Goal: Task Accomplishment & Management: Manage account settings

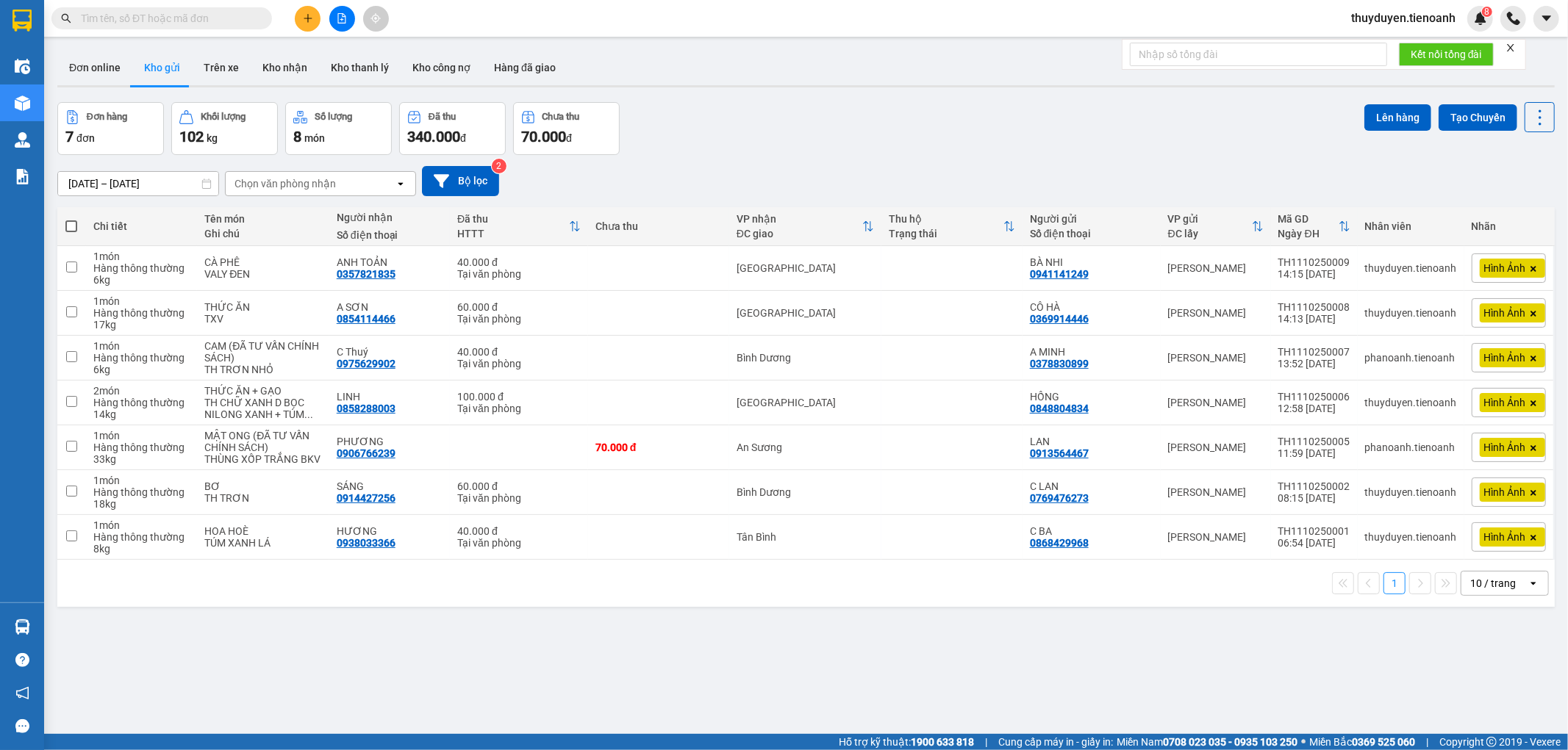
click at [296, 68] on button "Kho nhận" at bounding box center [285, 67] width 68 height 35
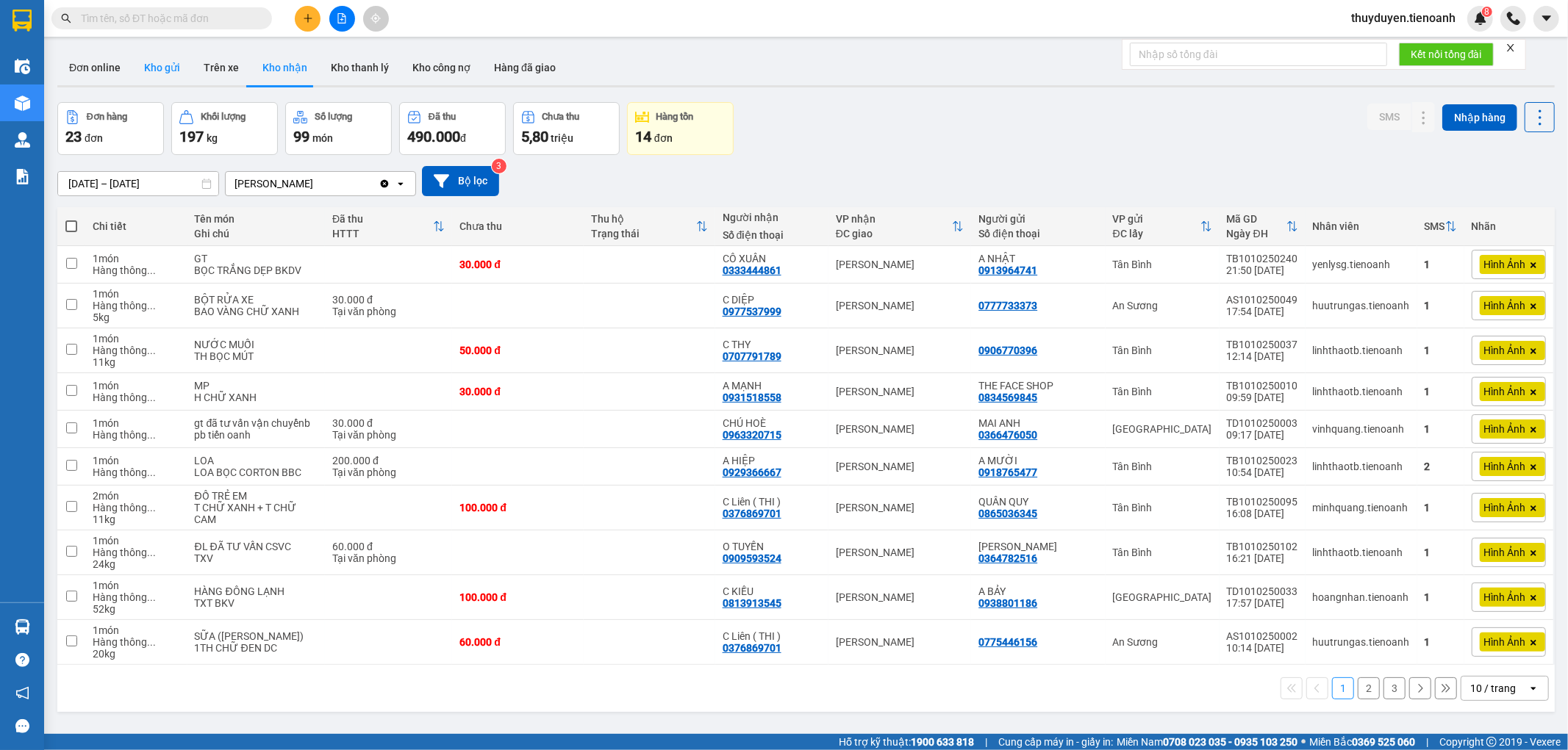
click at [165, 68] on button "Kho gửi" at bounding box center [162, 67] width 60 height 35
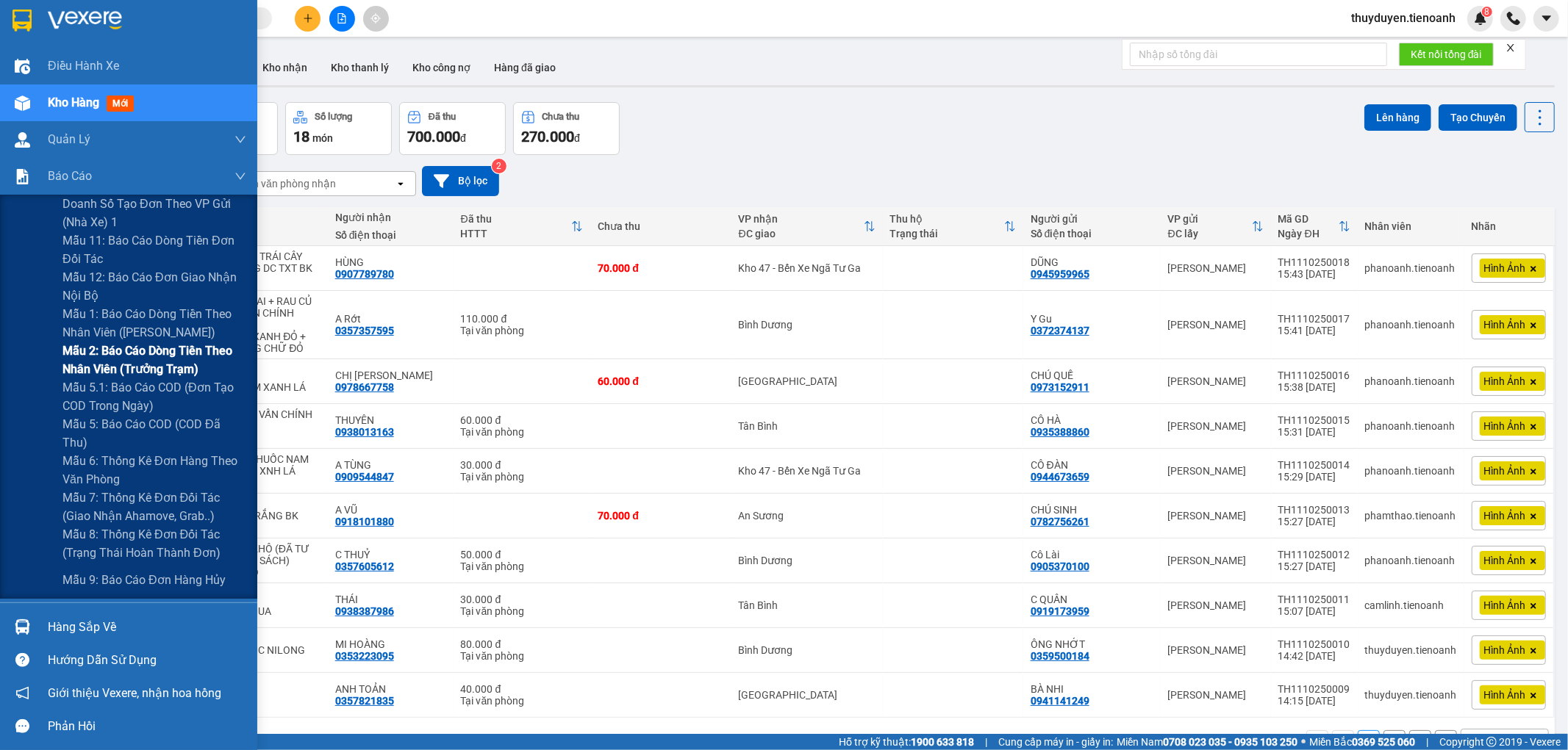
click at [104, 363] on span "Mẫu 2: Báo cáo dòng tiền theo nhân viên (Trưởng Trạm)" at bounding box center [155, 360] width 184 height 37
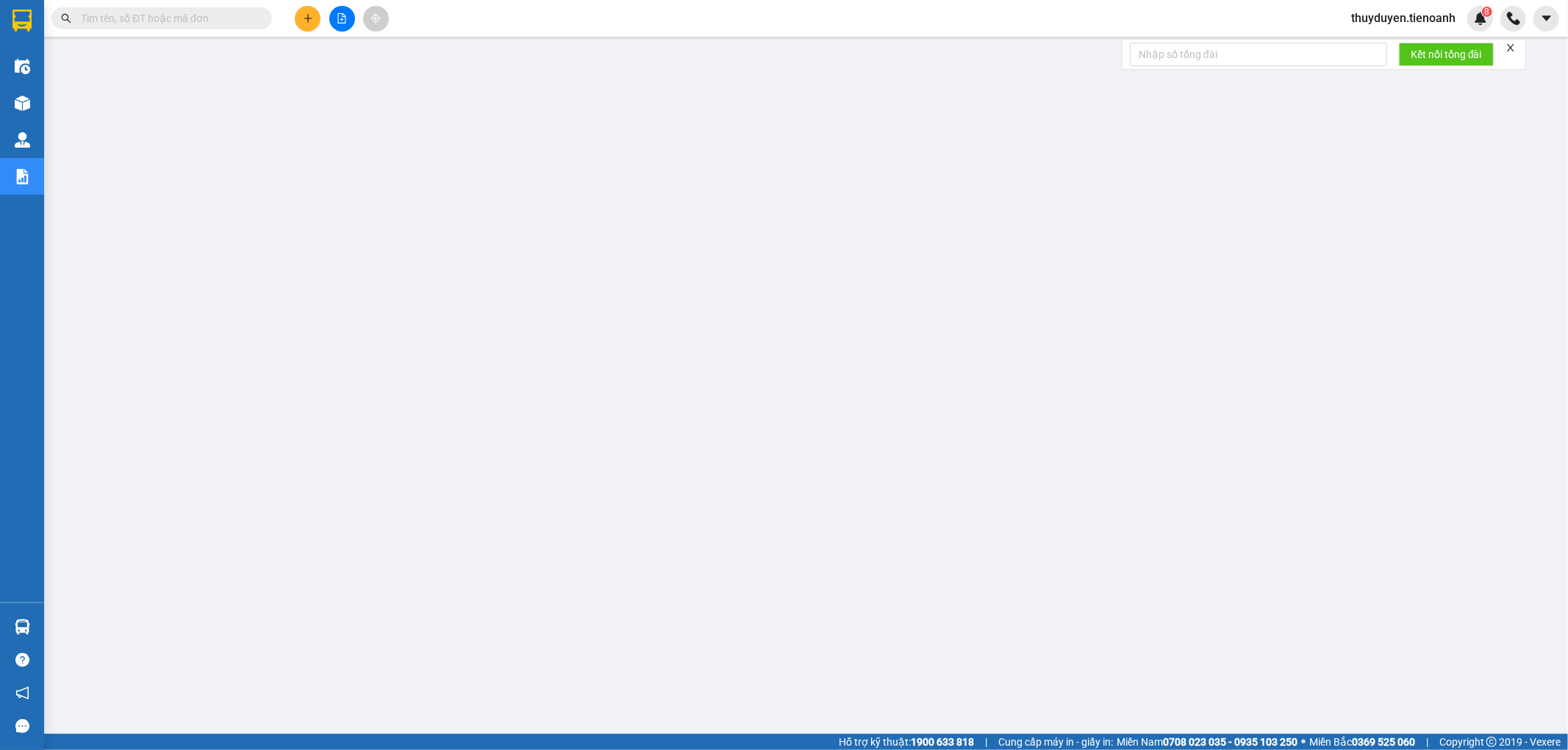
click at [203, 9] on span at bounding box center [162, 18] width 221 height 22
click at [215, 20] on input "text" at bounding box center [168, 18] width 173 height 17
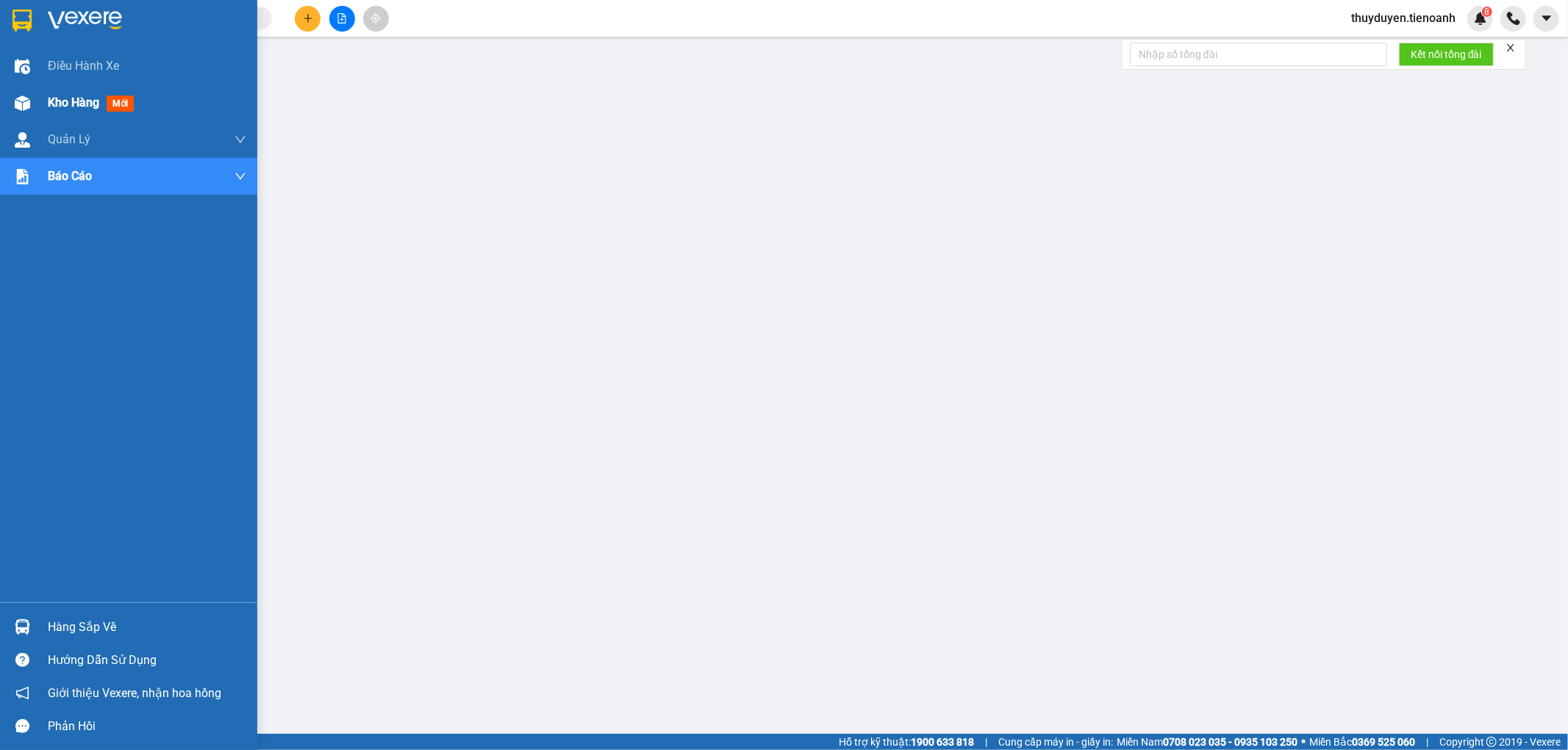
click at [53, 99] on span "Kho hàng" at bounding box center [74, 102] width 52 height 14
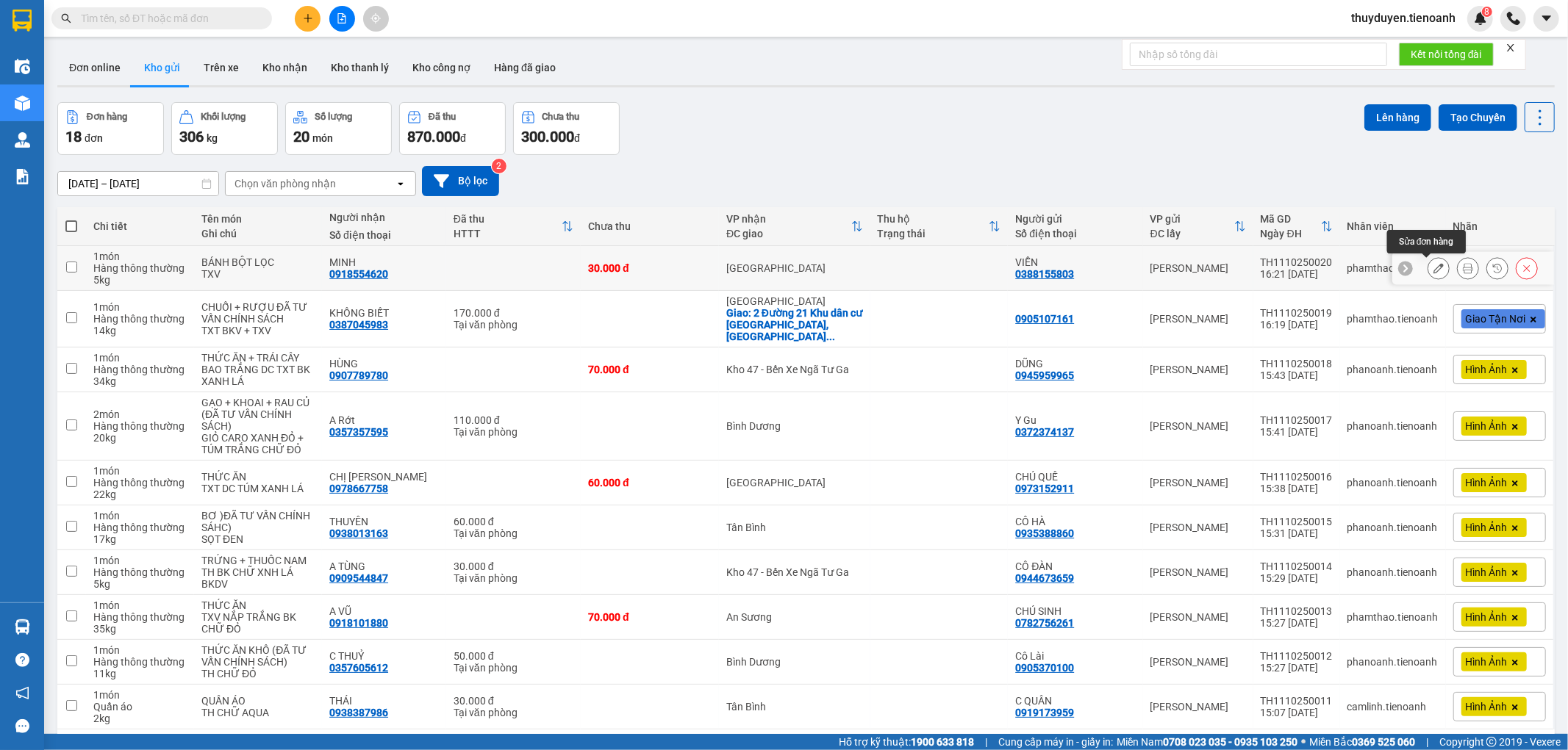
click at [1434, 271] on icon at bounding box center [1438, 268] width 10 height 10
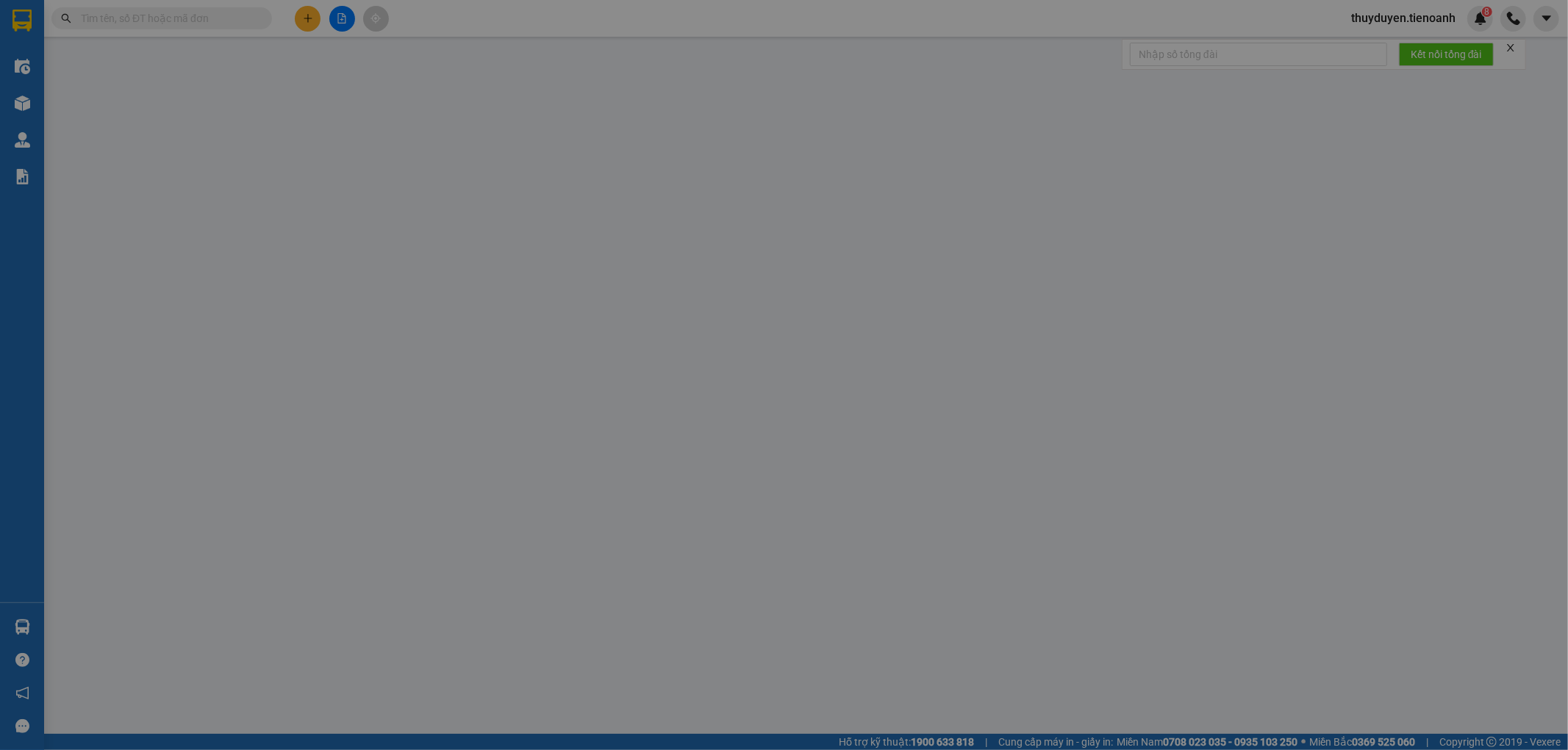
type input "0918554620"
type input "MINH"
type input "0388155803"
type input "VIỄN"
type input "046193007282"
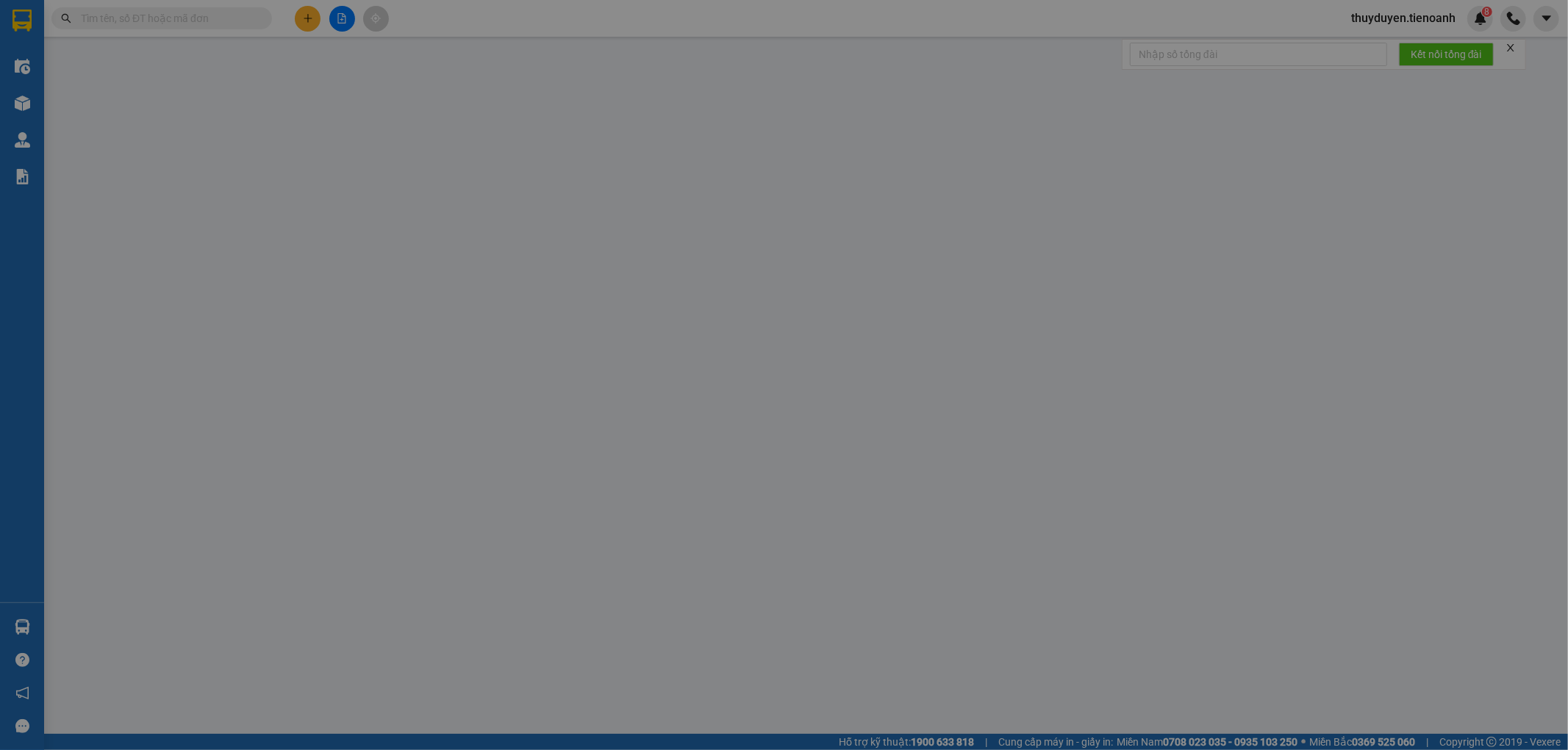
type input "0"
type input "30.000"
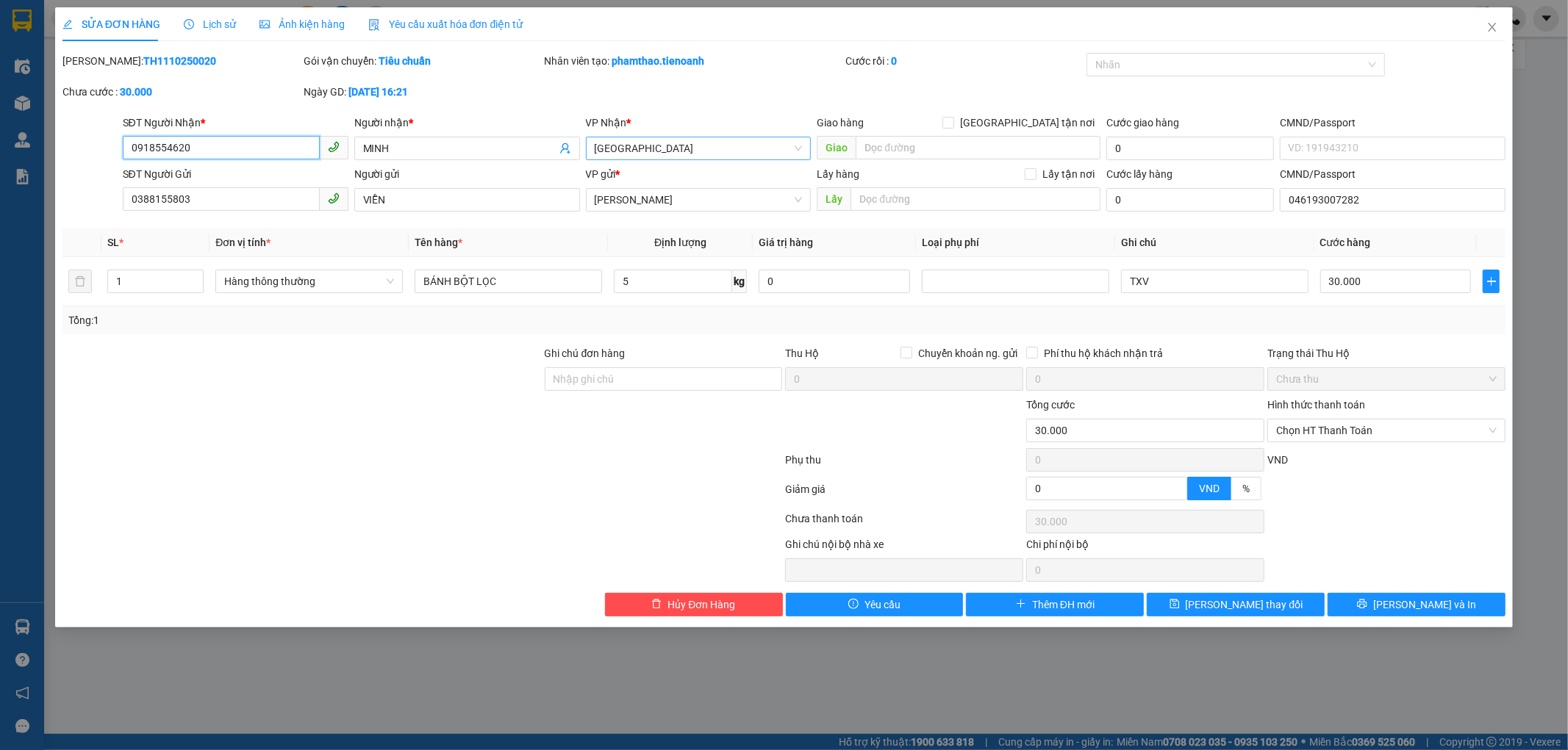
click at [645, 144] on span "[GEOGRAPHIC_DATA]" at bounding box center [699, 148] width 208 height 22
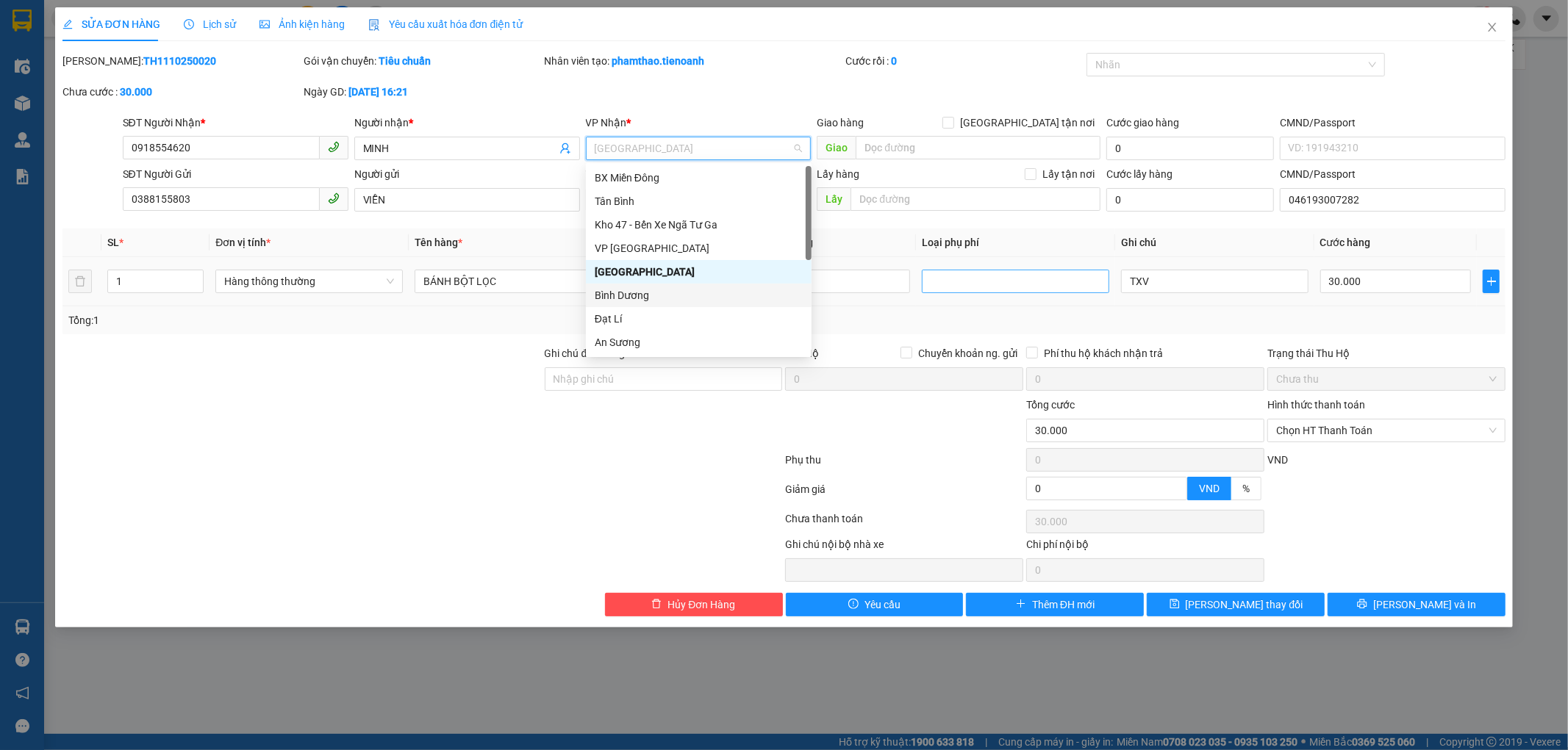
drag, startPoint x: 633, startPoint y: 300, endPoint x: 1103, endPoint y: 276, distance: 470.6
click at [637, 297] on div "Bình Dương" at bounding box center [699, 295] width 208 height 17
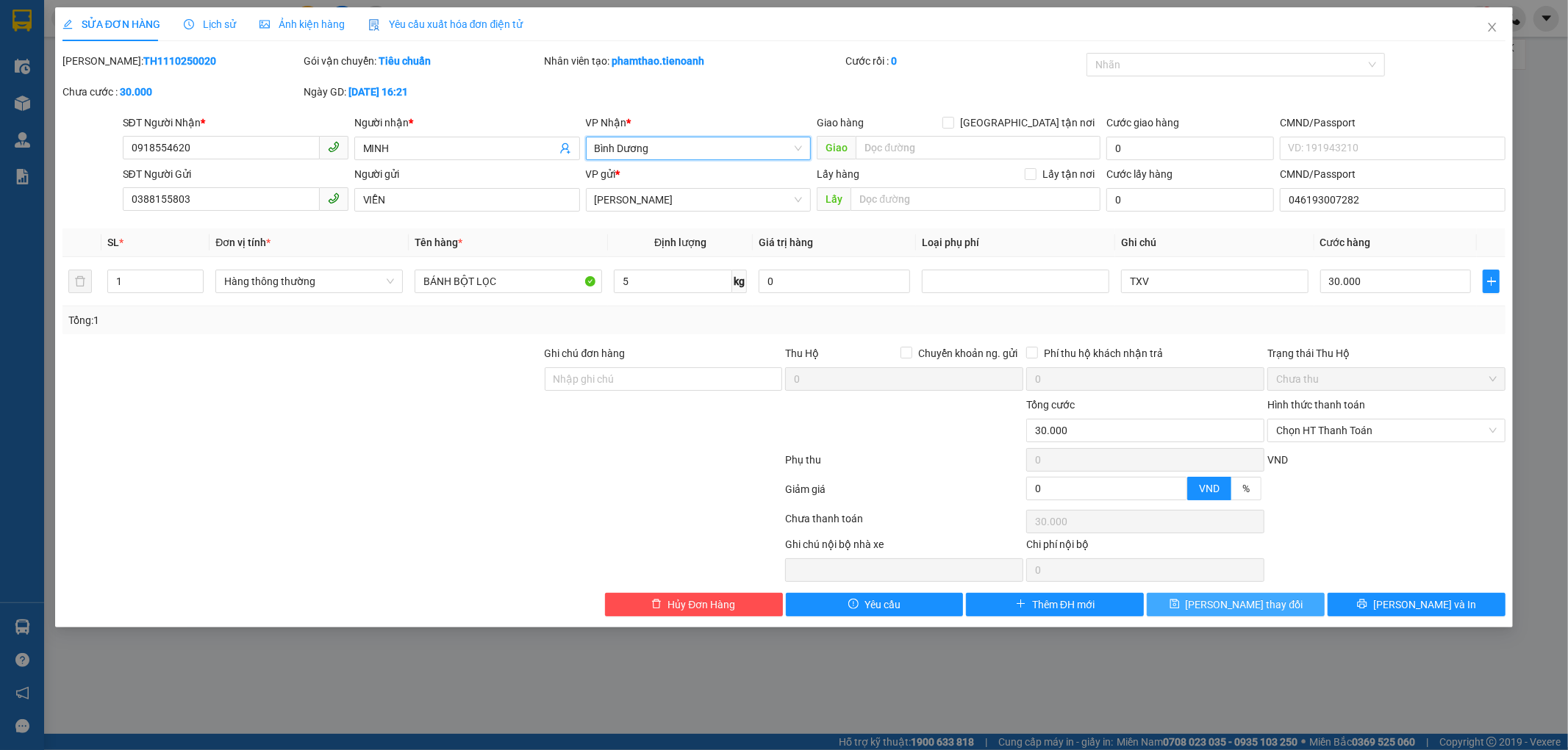
click at [1251, 601] on span "[PERSON_NAME] thay đổi" at bounding box center [1245, 605] width 118 height 17
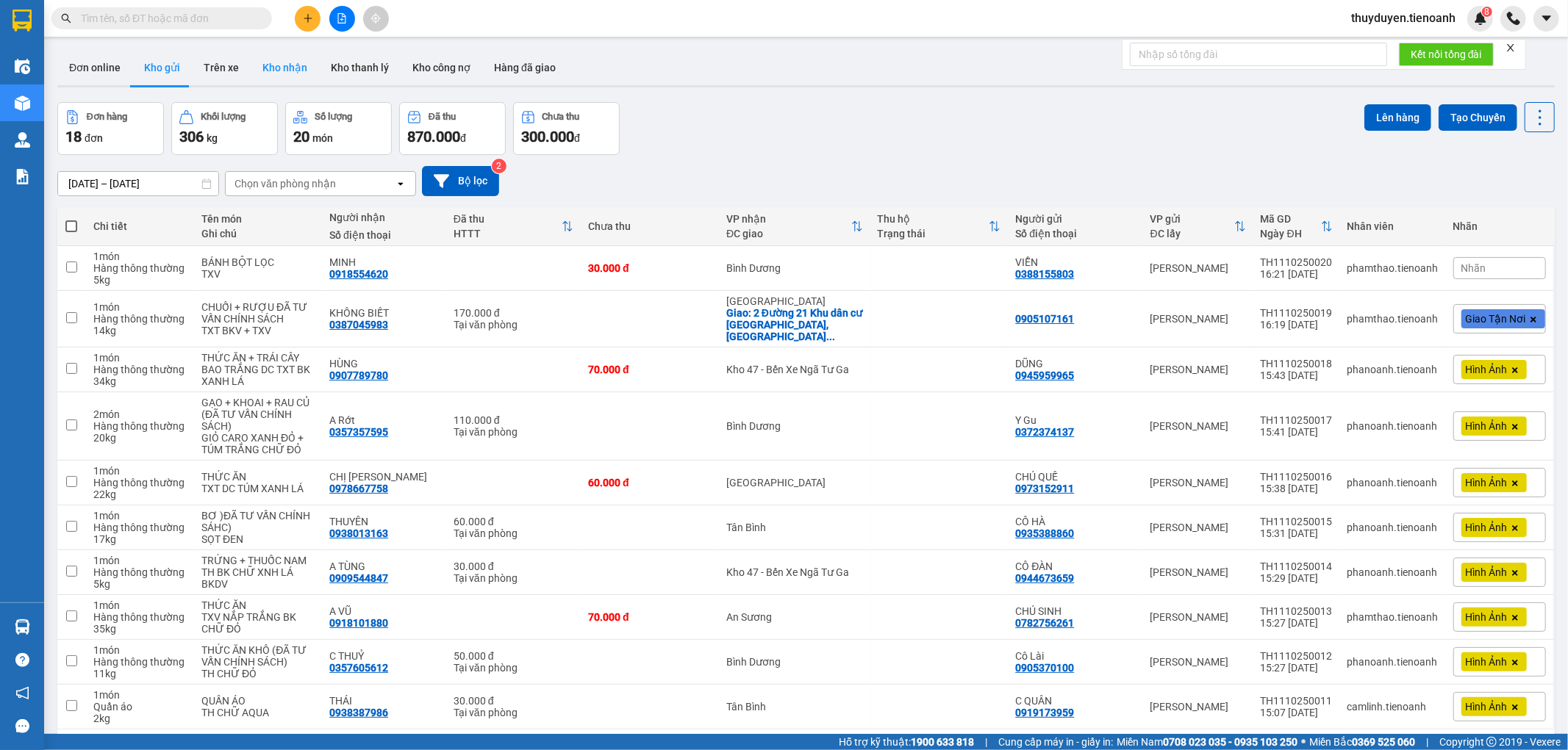
click at [298, 59] on button "Kho nhận" at bounding box center [285, 67] width 68 height 35
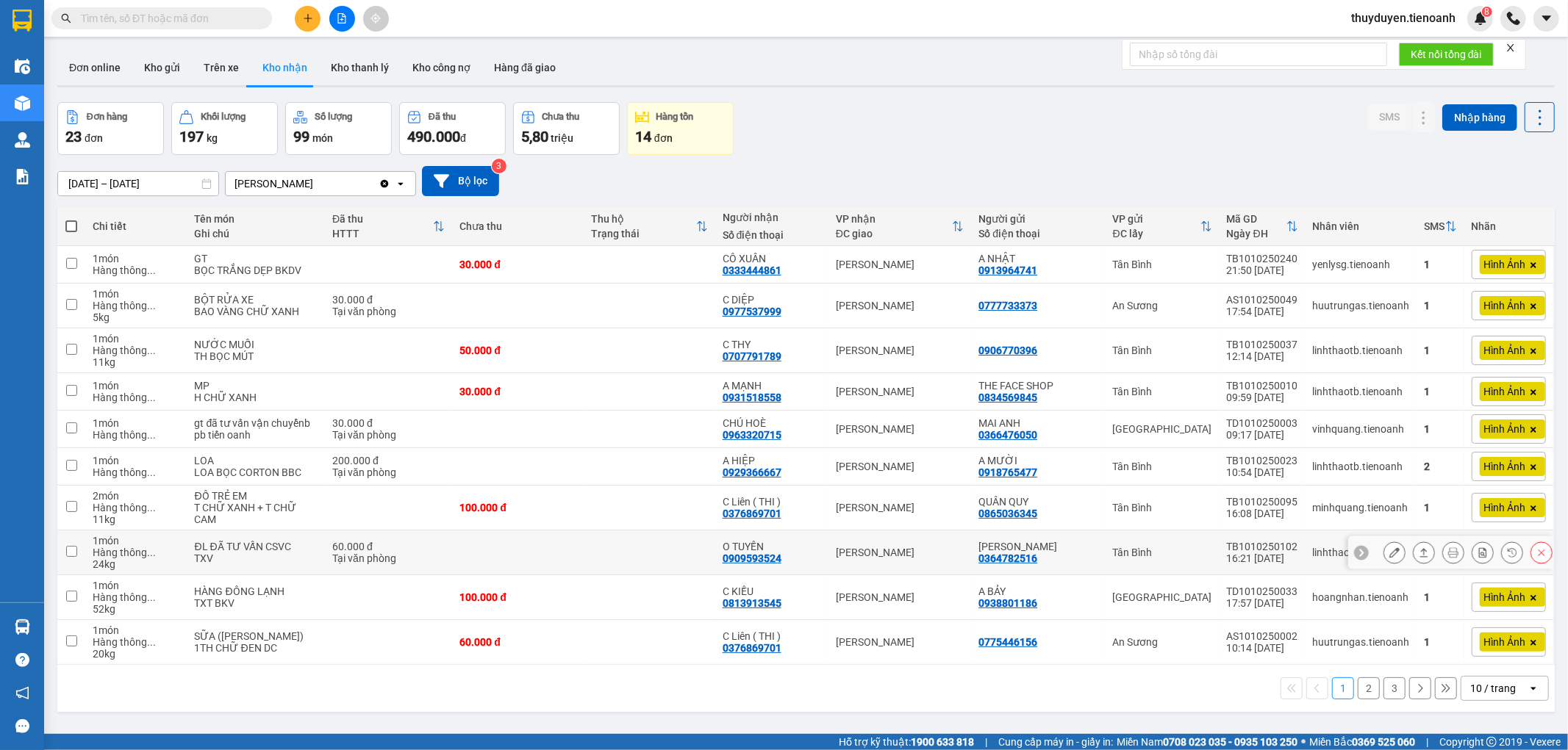
click at [1420, 557] on icon at bounding box center [1423, 553] width 8 height 9
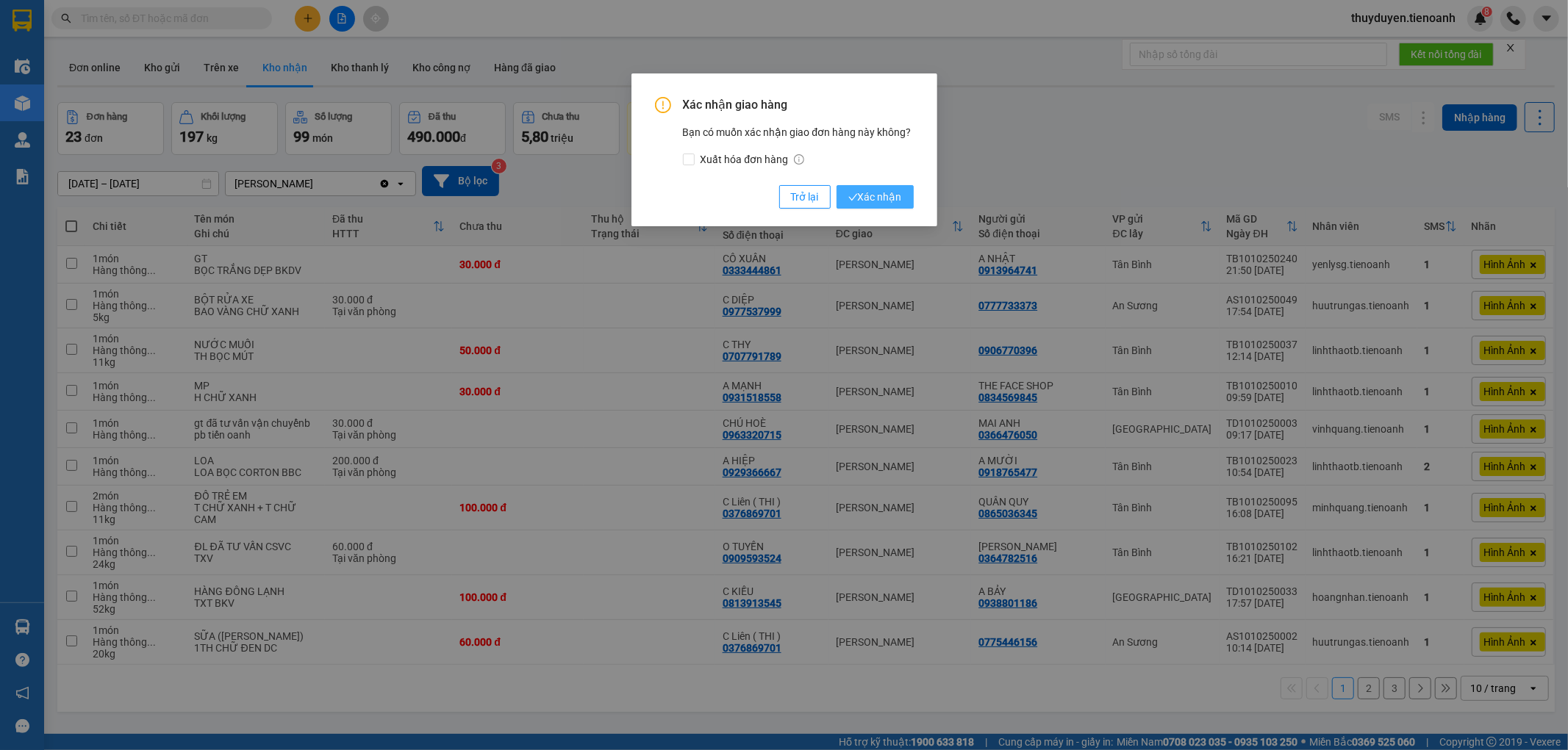
click at [899, 194] on span "Xác nhận" at bounding box center [875, 197] width 53 height 17
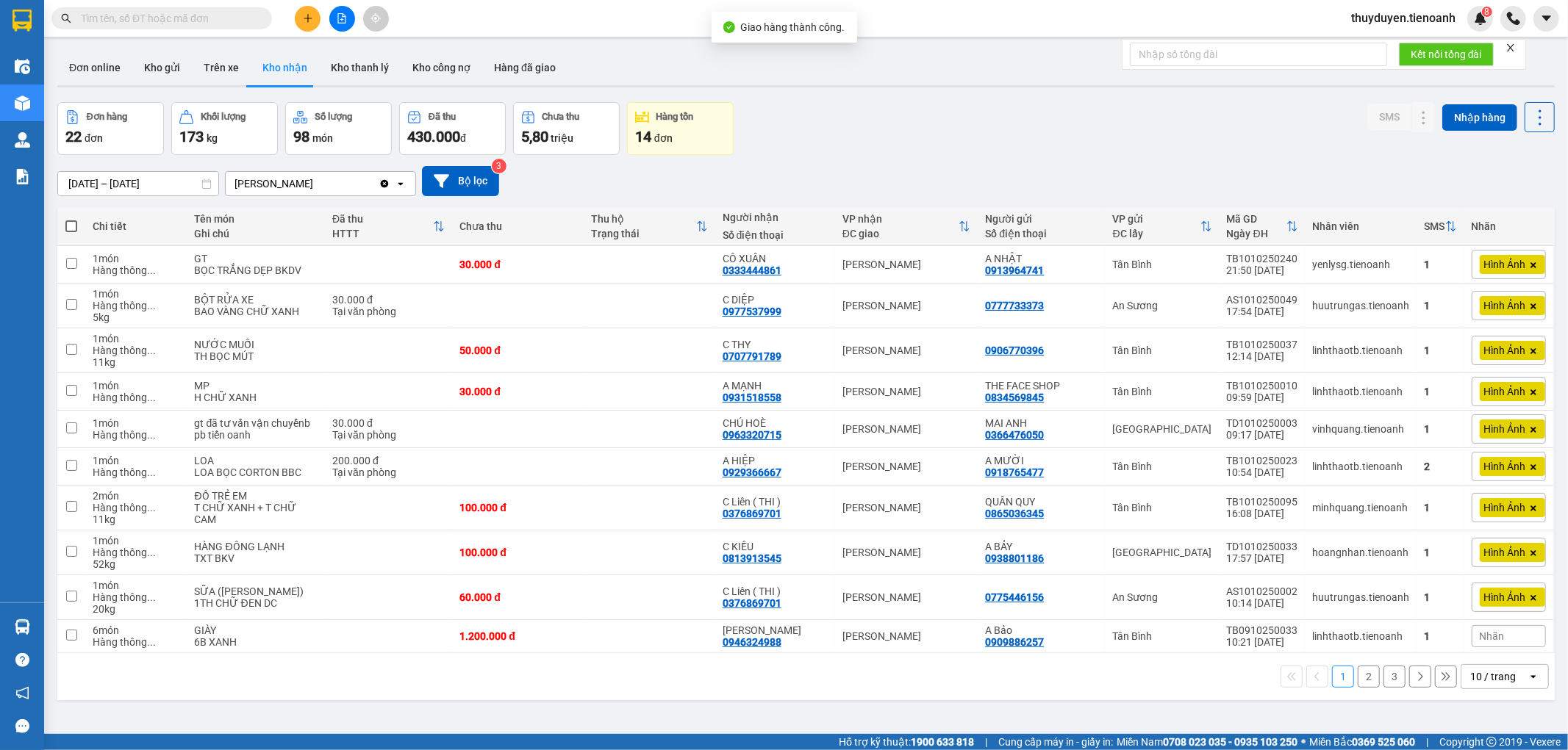
click at [1358, 687] on button "2" at bounding box center [1369, 676] width 22 height 22
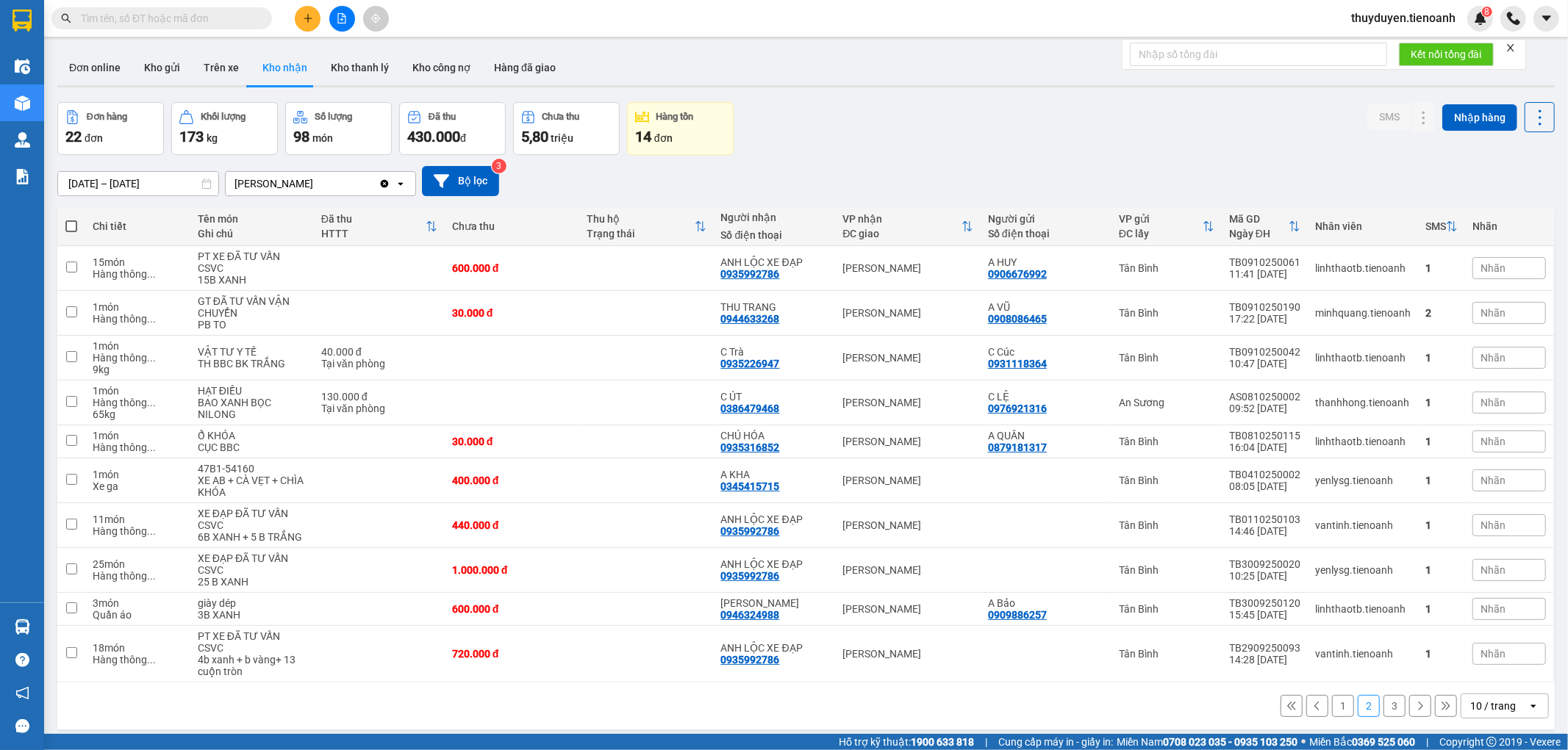
click at [1390, 695] on button "3" at bounding box center [1395, 706] width 22 height 22
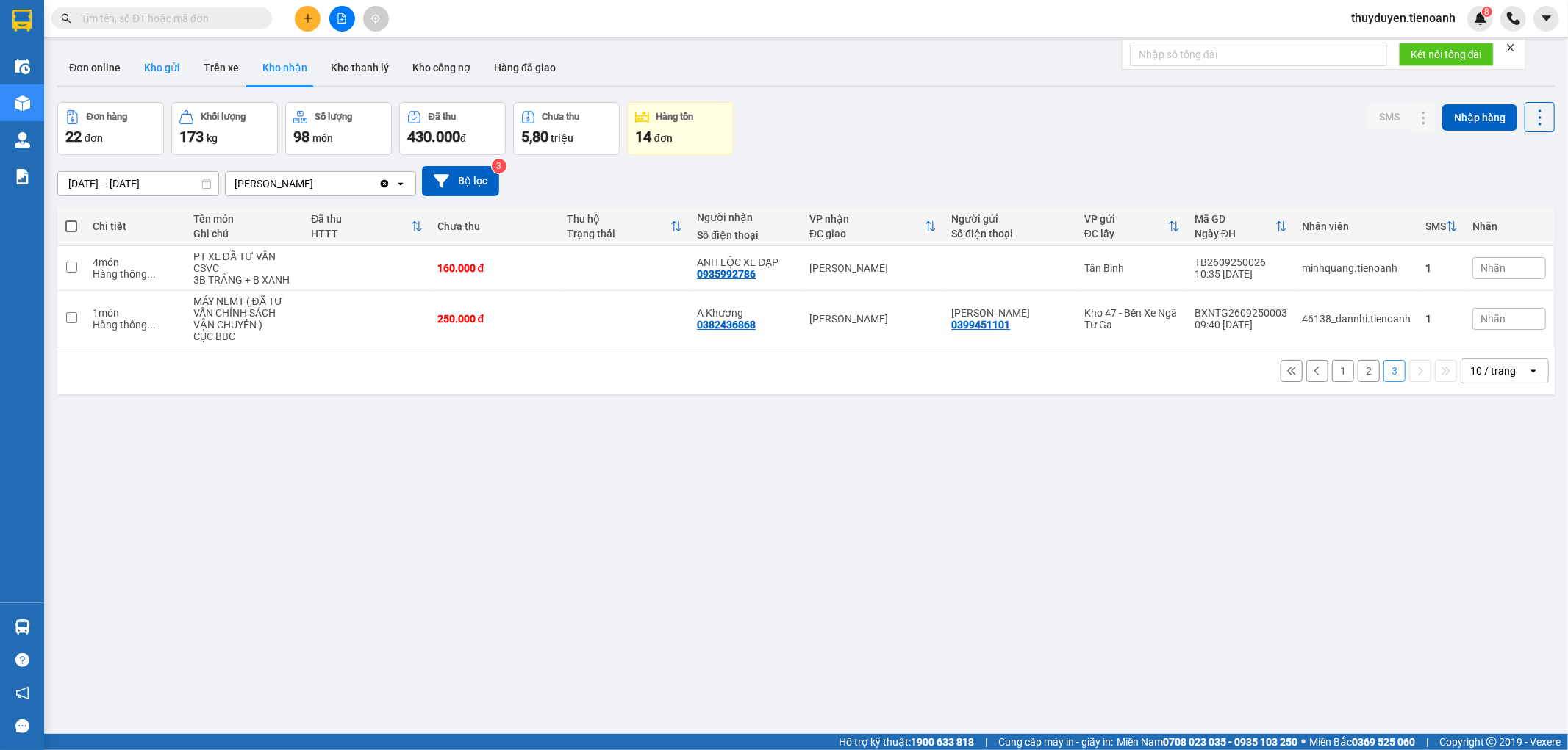
click at [158, 72] on button "Kho gửi" at bounding box center [162, 67] width 60 height 35
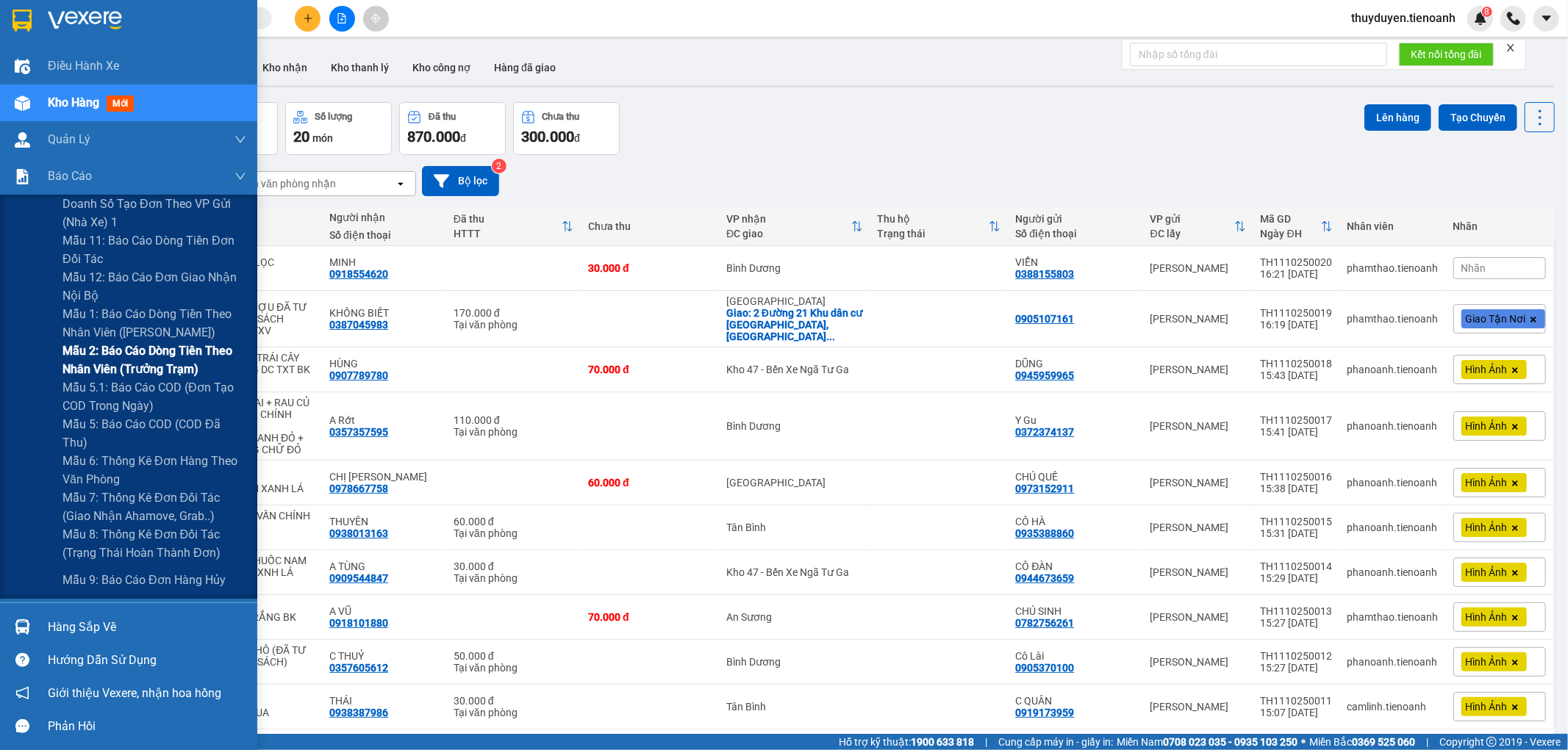
click at [142, 346] on span "Mẫu 2: Báo cáo dòng tiền theo nhân viên (Trưởng Trạm)" at bounding box center [155, 360] width 184 height 37
